Goal: Transaction & Acquisition: Download file/media

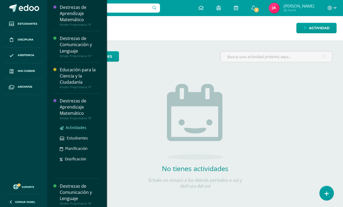
click at [75, 127] on span "Actividades" at bounding box center [76, 127] width 21 height 5
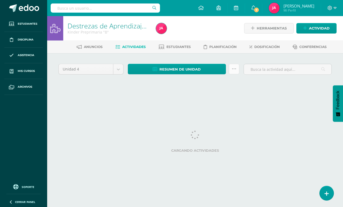
click at [230, 71] on link at bounding box center [234, 69] width 10 height 10
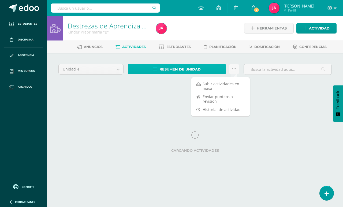
click at [197, 66] on span "Resumen de unidad" at bounding box center [180, 69] width 41 height 10
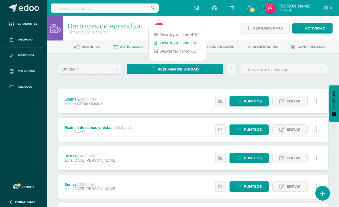
click at [191, 44] on link "Descargar como PDF" at bounding box center [177, 43] width 57 height 8
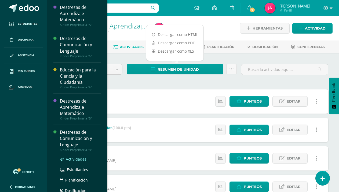
click at [67, 160] on span "Actividades" at bounding box center [76, 158] width 21 height 5
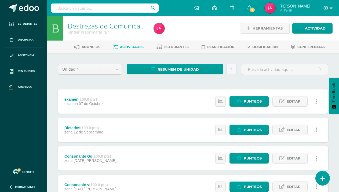
scroll to position [27, 0]
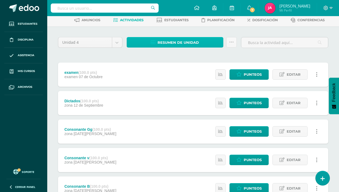
click at [204, 43] on link "Resumen de unidad" at bounding box center [175, 42] width 97 height 10
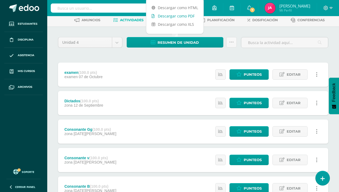
click at [171, 16] on link "Descargar como PDF" at bounding box center [174, 16] width 57 height 8
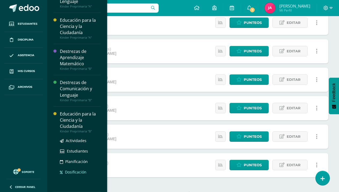
scroll to position [107, 0]
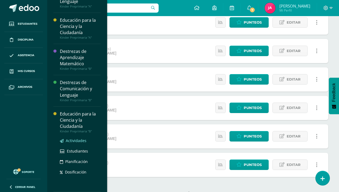
click at [84, 140] on span "Actividades" at bounding box center [76, 140] width 21 height 5
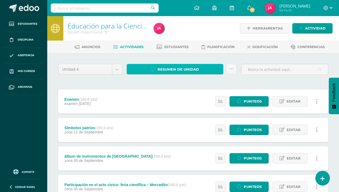
click at [195, 72] on span "Resumen de unidad" at bounding box center [177, 69] width 41 height 10
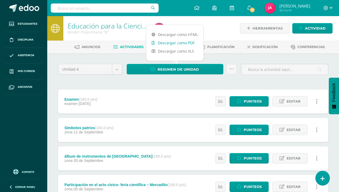
click at [191, 42] on link "Descargar como PDF" at bounding box center [174, 43] width 57 height 8
